Goal: Information Seeking & Learning: Understand process/instructions

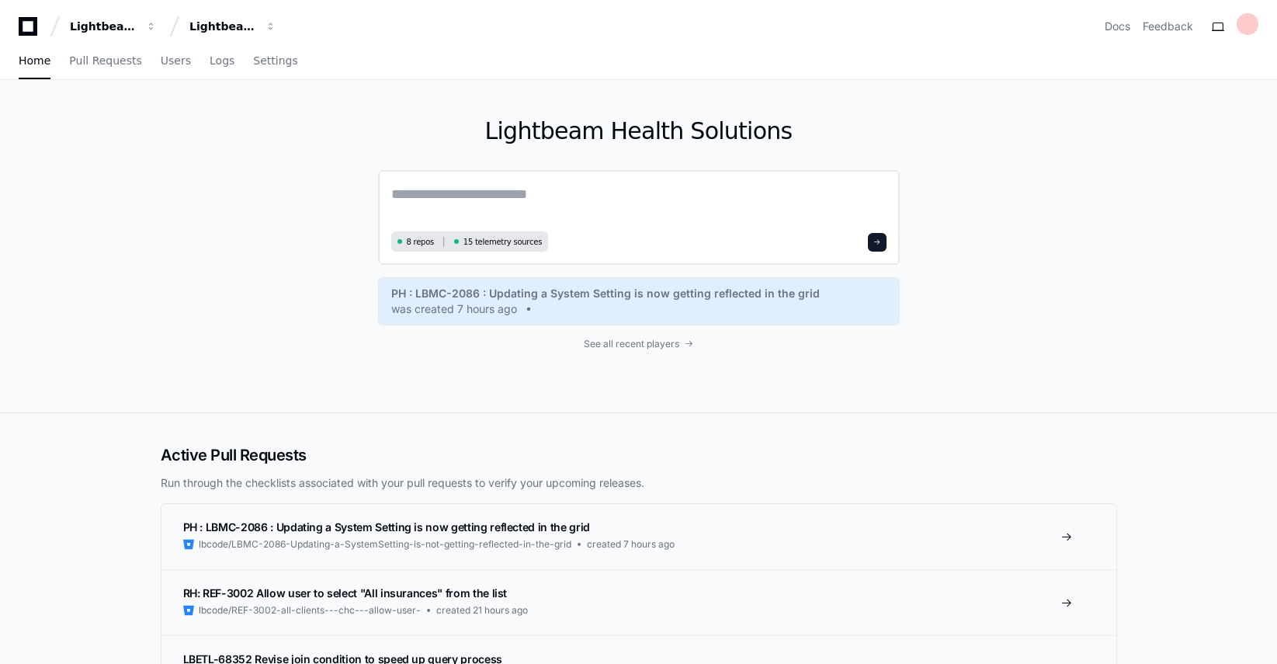
drag, startPoint x: 442, startPoint y: 209, endPoint x: 451, endPoint y: 206, distance: 9.6
click at [443, 209] on textarea at bounding box center [638, 204] width 495 height 43
paste textarea "**********"
type textarea "**********"
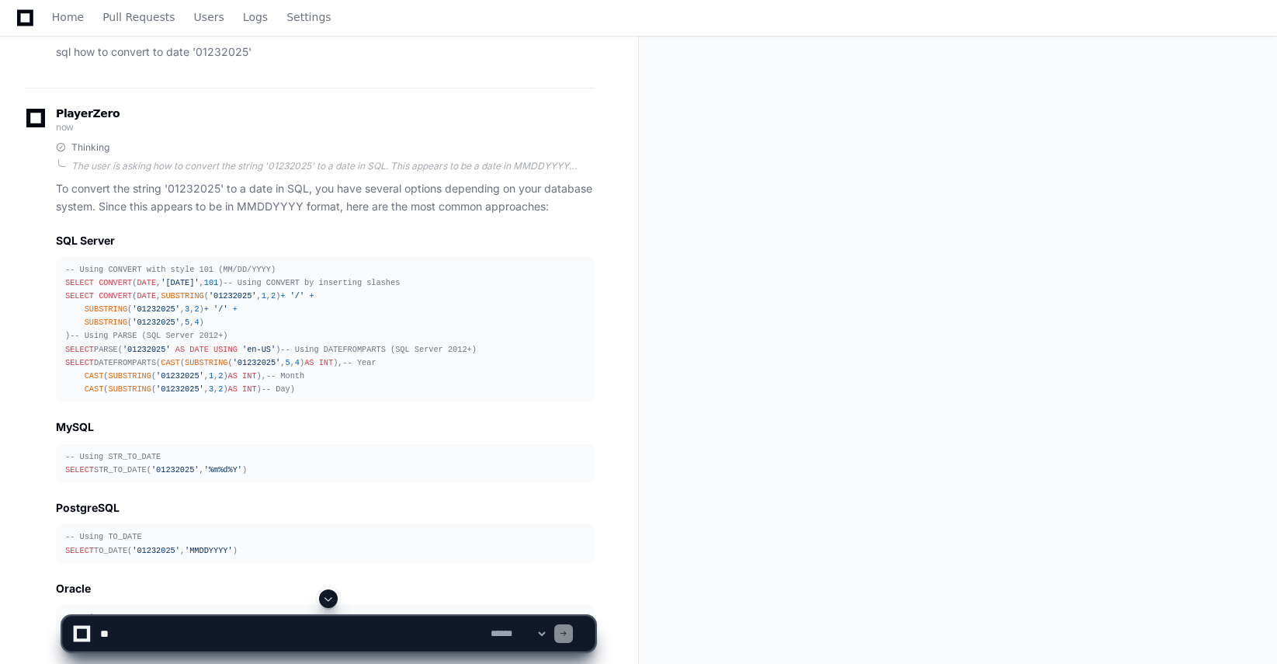
scroll to position [233, 0]
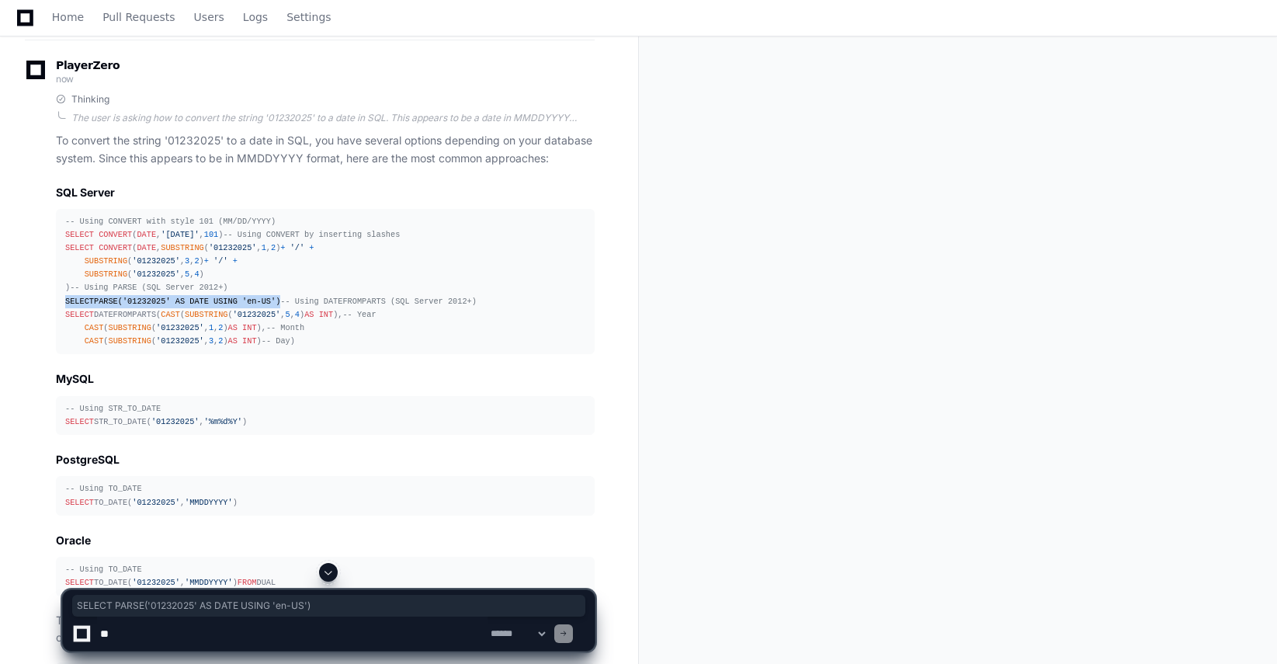
drag, startPoint x: 272, startPoint y: 370, endPoint x: 59, endPoint y: 362, distance: 213.6
click at [59, 354] on pre "-- Using CONVERT with style 101 (MM/DD/YYYY) SELECT CONVERT ( DATE , '[DATE]' ,…" at bounding box center [325, 281] width 539 height 145
copy div "SELECT PARSE( '01232025' AS DATE USING 'en-US' )"
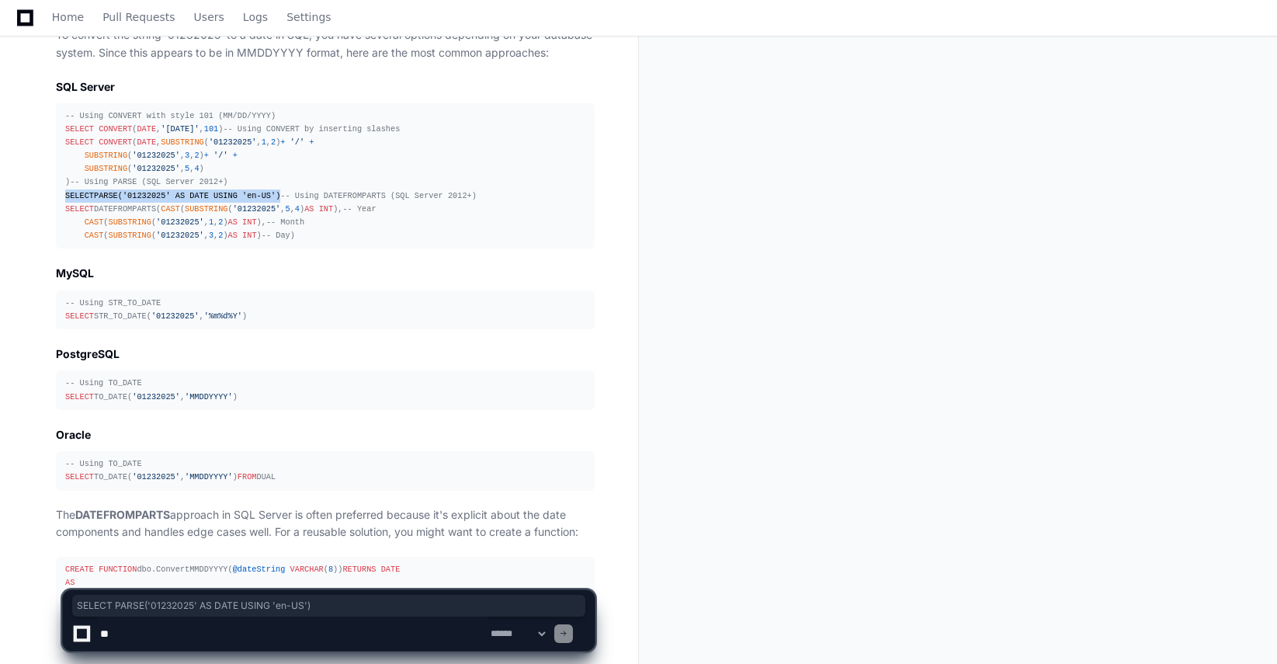
scroll to position [224, 0]
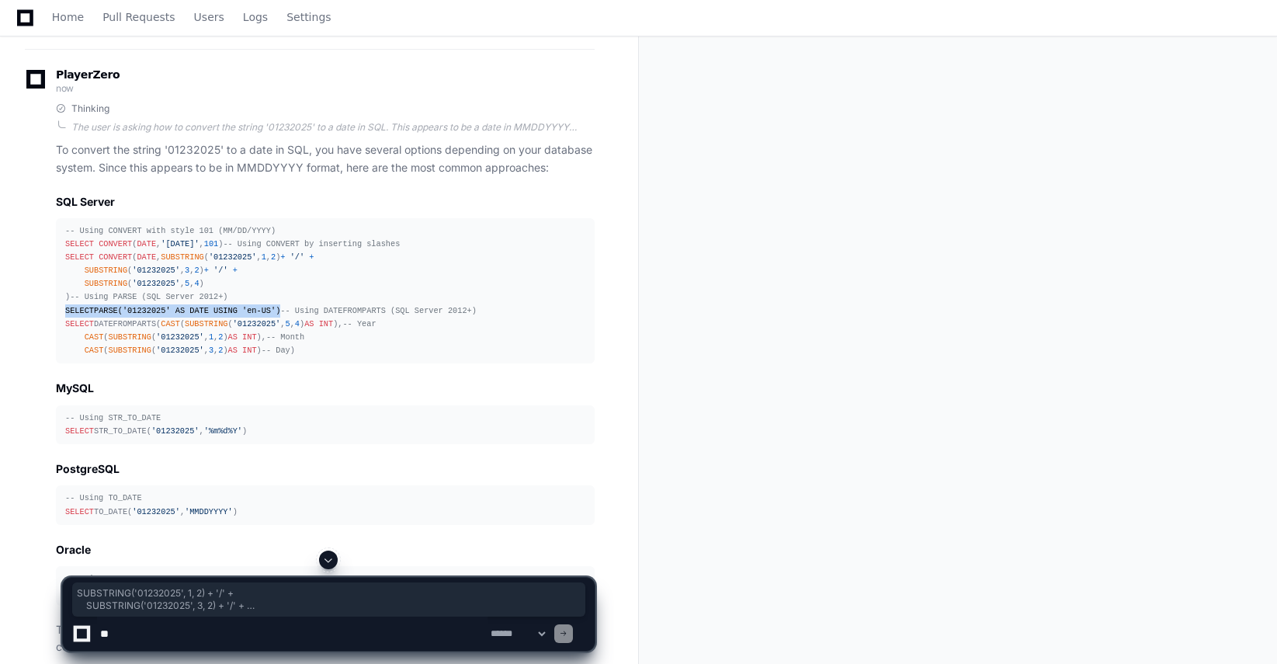
drag, startPoint x: 201, startPoint y: 319, endPoint x: 50, endPoint y: 295, distance: 153.3
click at [50, 295] on div "Thinking The user is asking how to convert the string '01232025' to a date in S…" at bounding box center [310, 432] width 570 height 661
